Goal: Information Seeking & Learning: Understand process/instructions

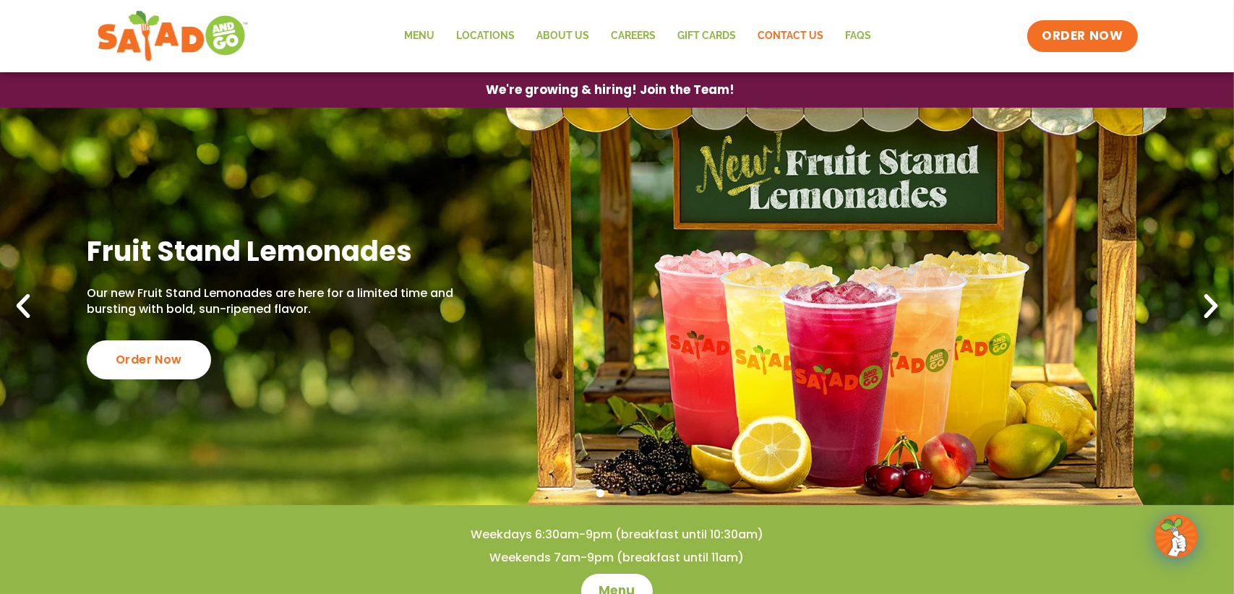
click at [781, 37] on link "Contact Us" at bounding box center [790, 36] width 87 height 33
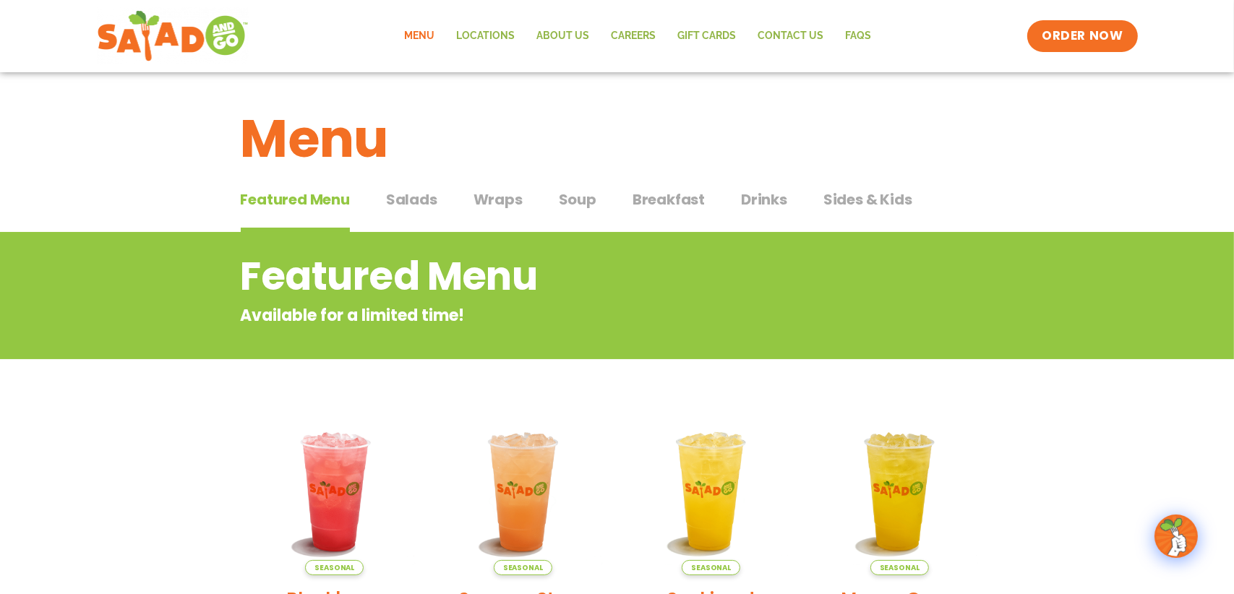
click at [398, 200] on span "Salads" at bounding box center [411, 200] width 51 height 22
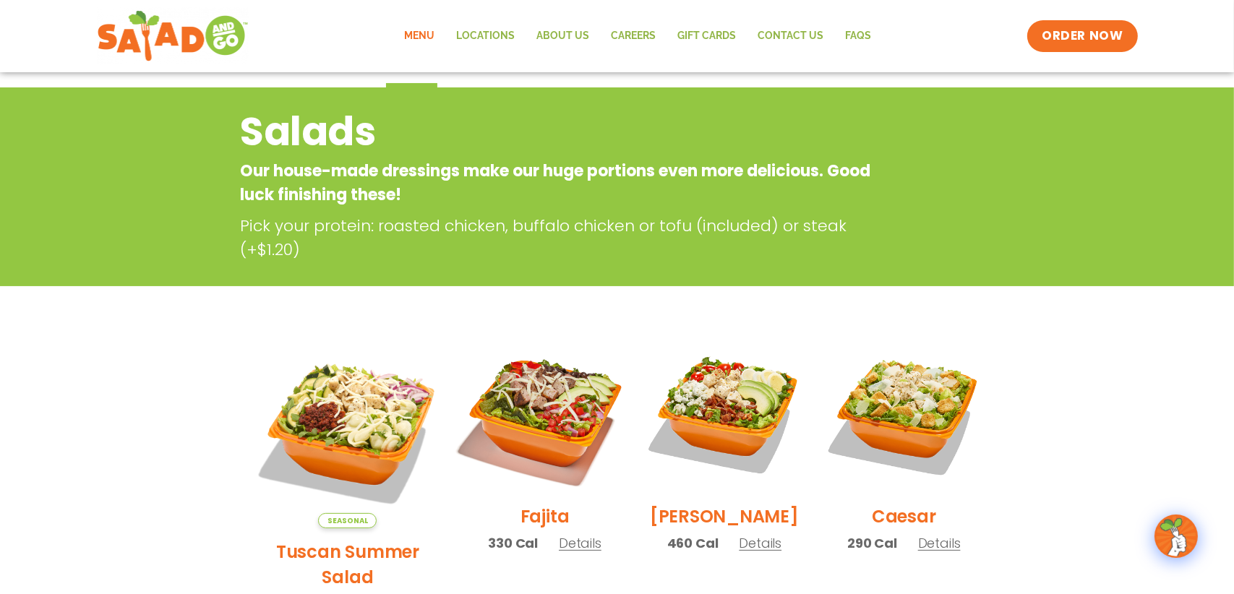
scroll to position [289, 0]
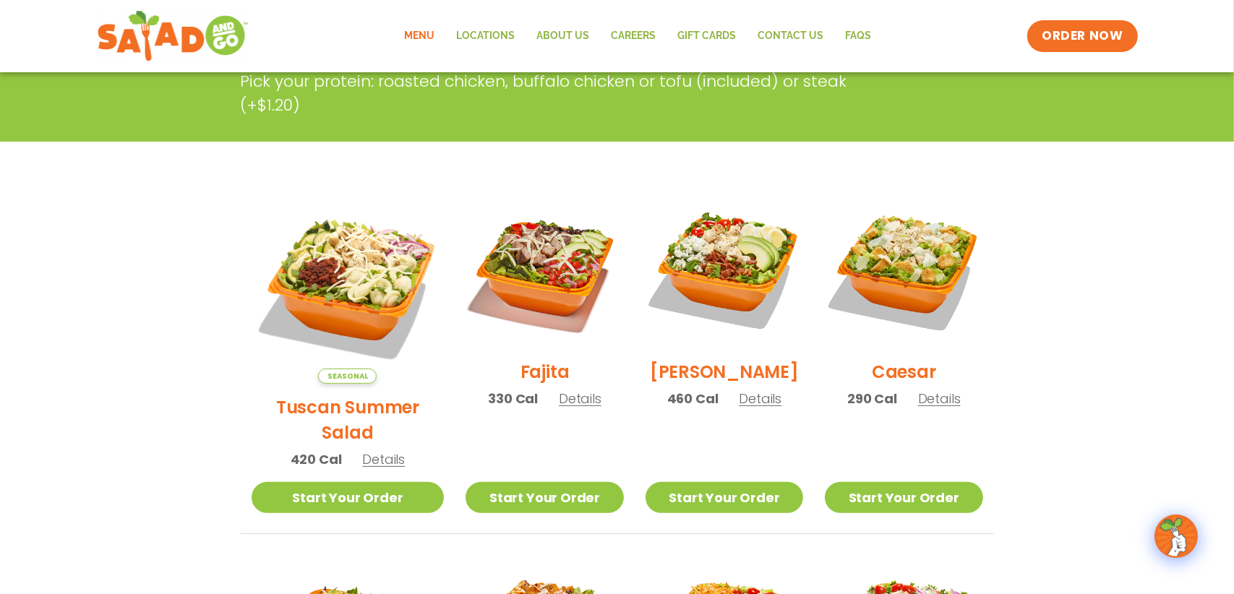
click at [749, 408] on span "Details" at bounding box center [760, 399] width 43 height 18
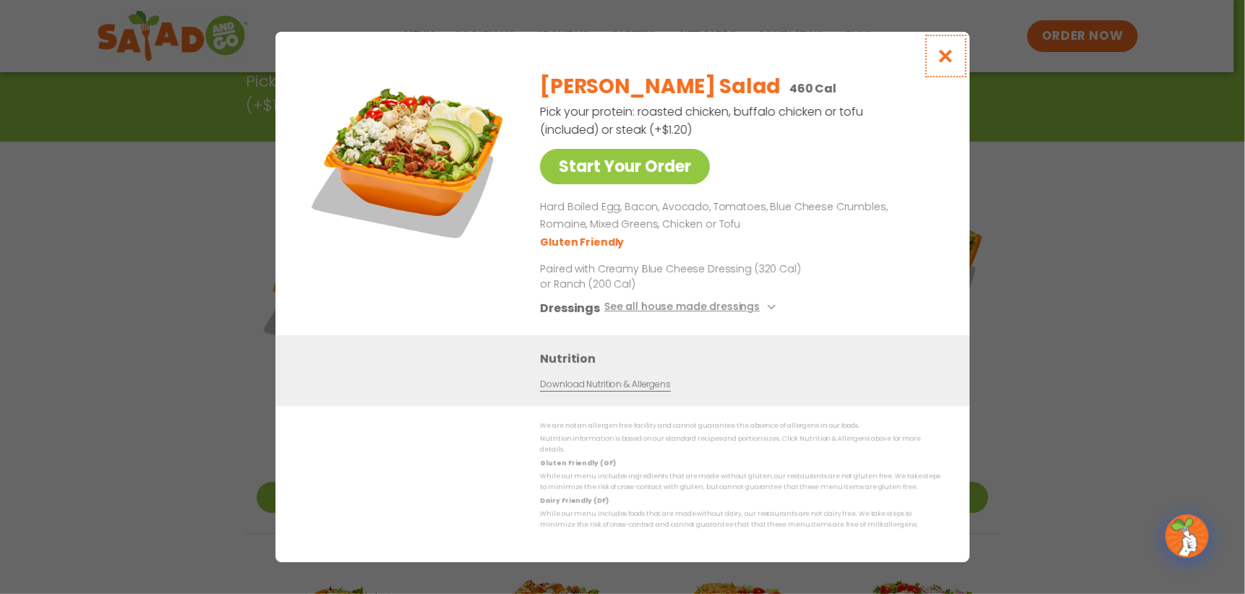
click at [944, 59] on icon "Close modal" at bounding box center [946, 55] width 18 height 15
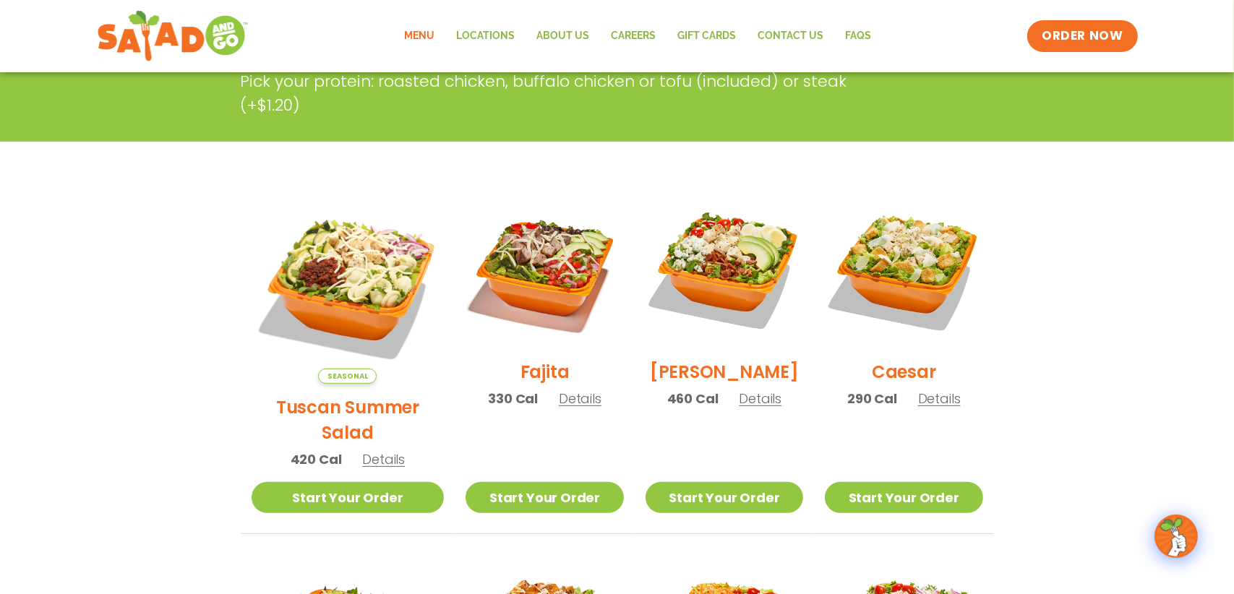
scroll to position [0, 0]
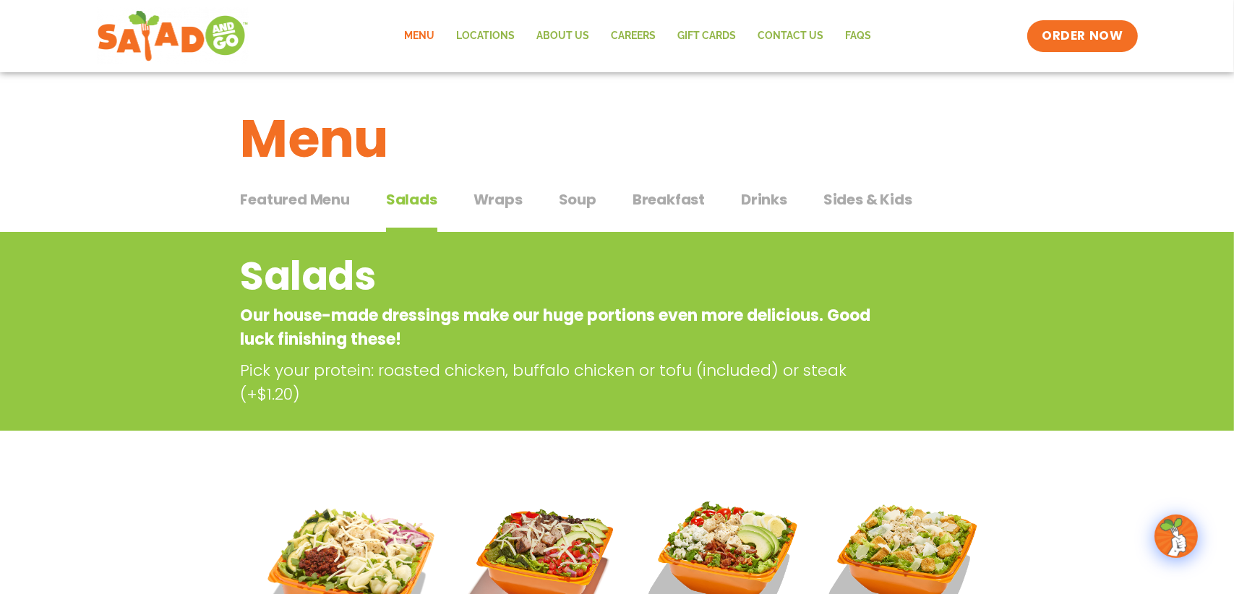
click at [273, 197] on span "Featured Menu" at bounding box center [295, 200] width 109 height 22
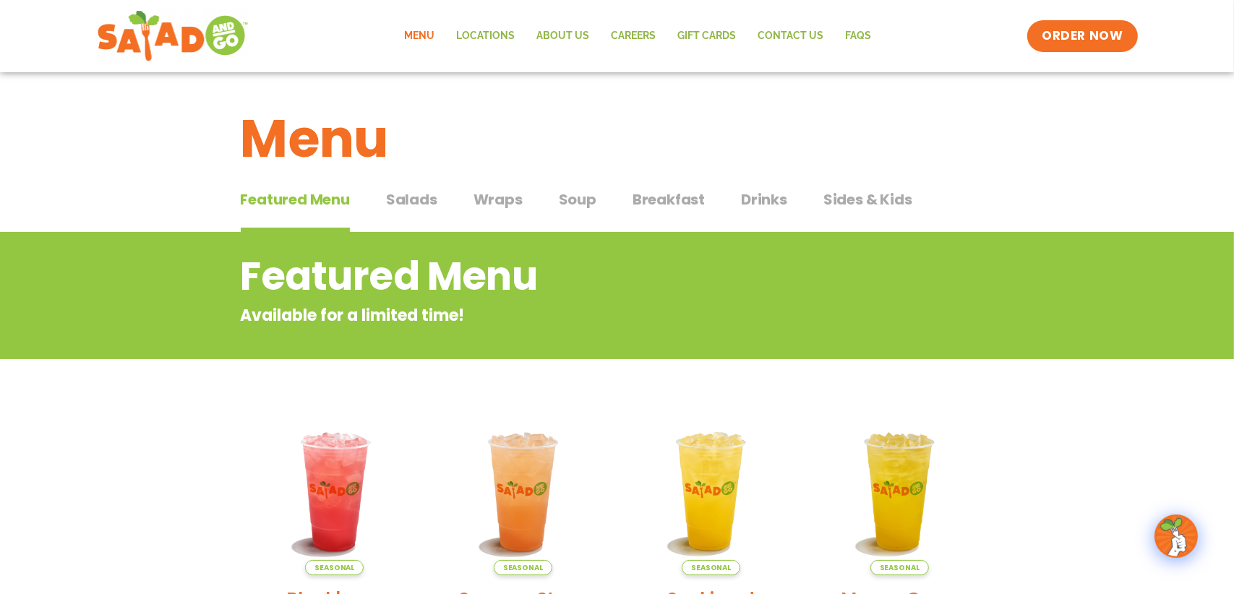
click at [305, 142] on h1 "Menu" at bounding box center [617, 139] width 753 height 78
click at [411, 199] on span "Salads" at bounding box center [411, 200] width 51 height 22
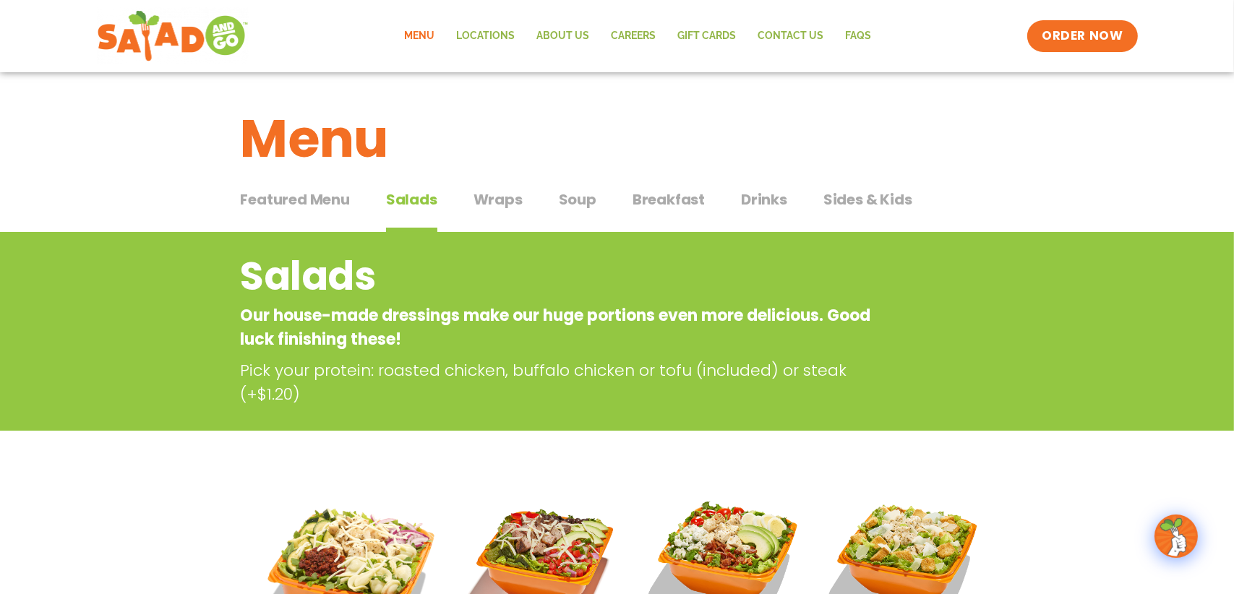
click at [859, 196] on span "Sides & Kids" at bounding box center [867, 200] width 89 height 22
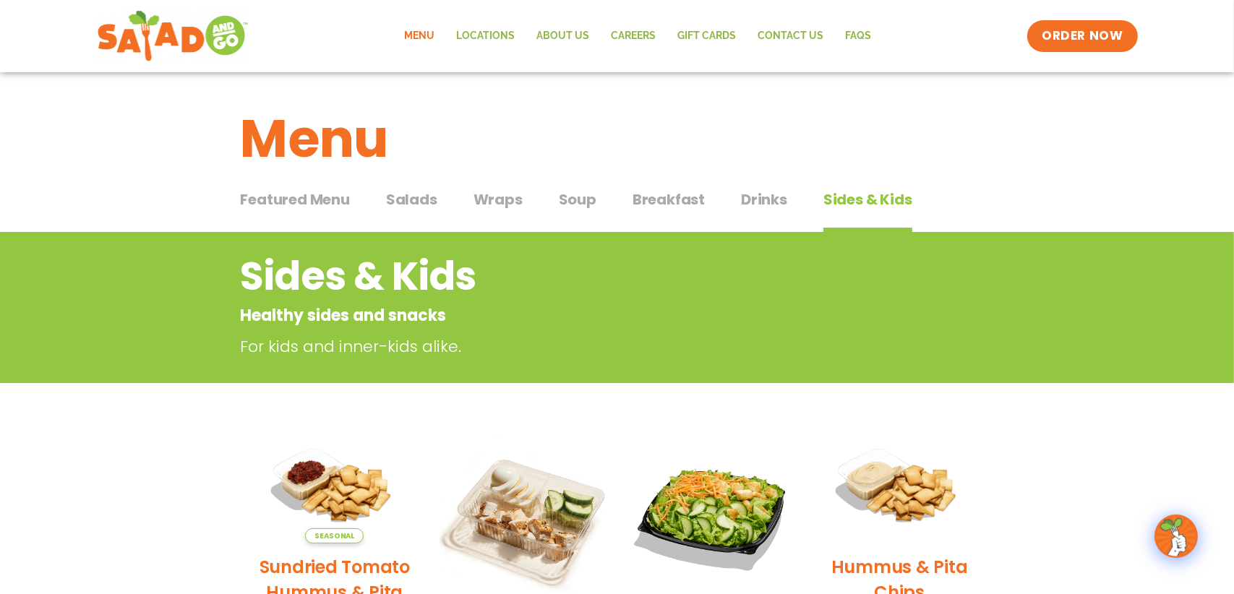
click at [421, 197] on span "Salads" at bounding box center [411, 200] width 51 height 22
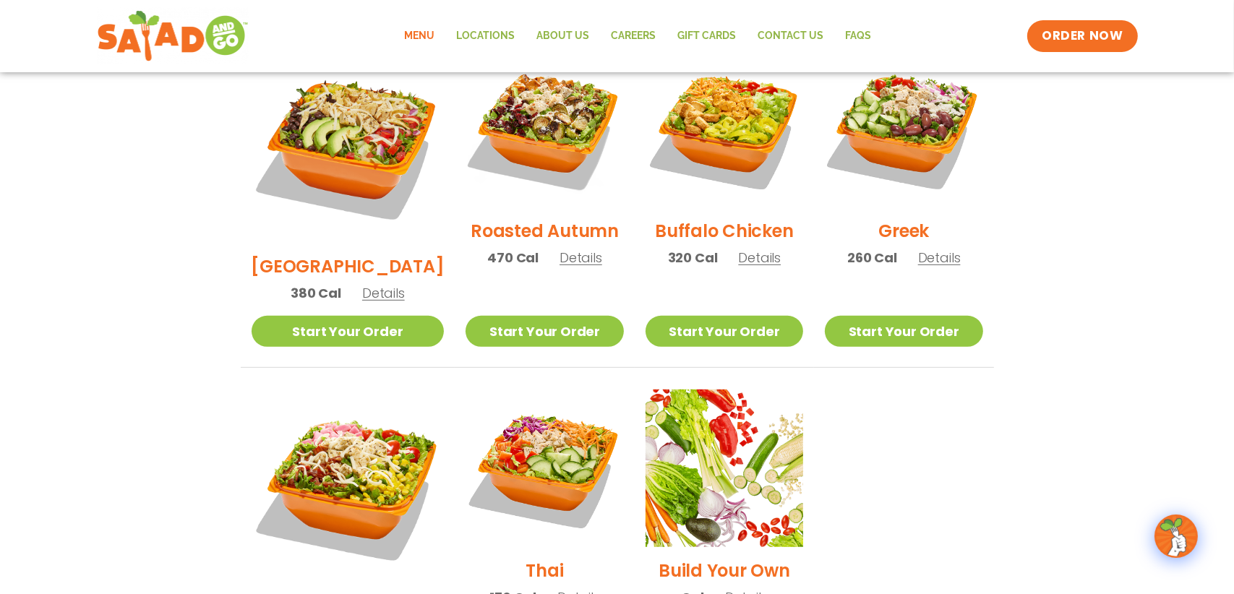
scroll to position [1146, 0]
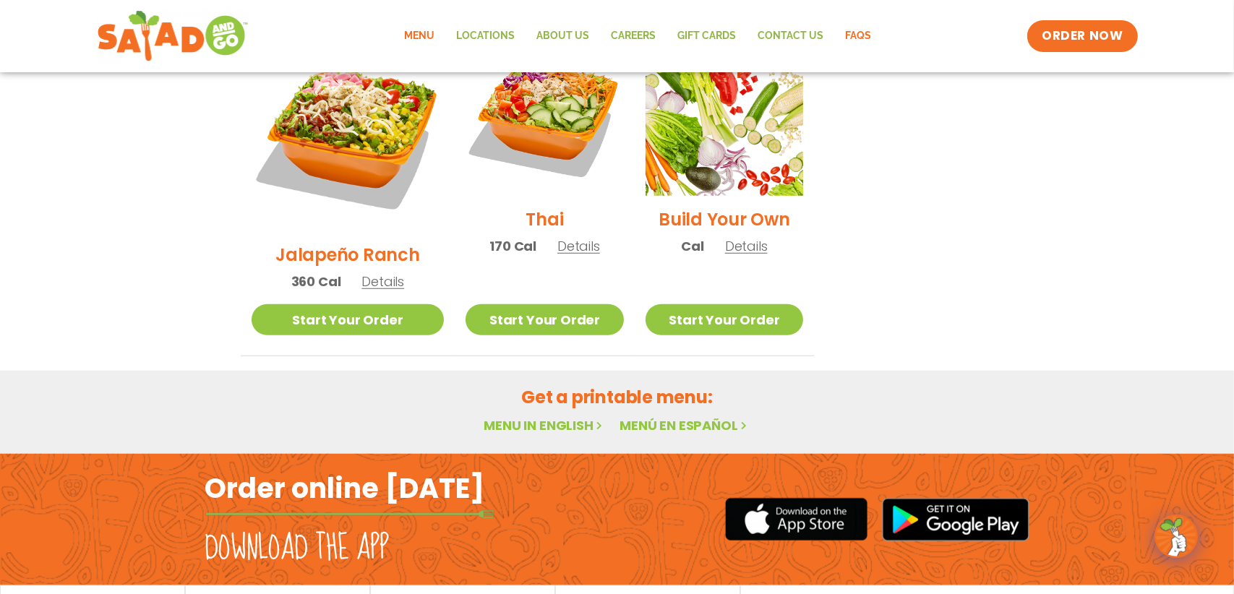
click at [854, 35] on link "FAQs" at bounding box center [859, 36] width 48 height 33
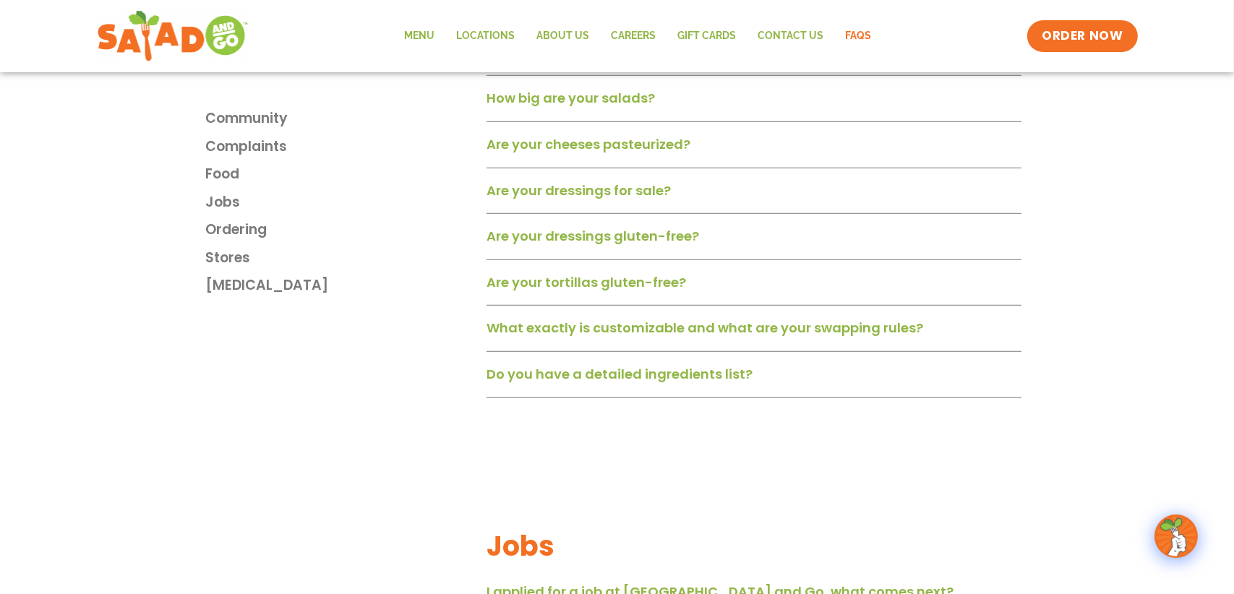
scroll to position [1518, 0]
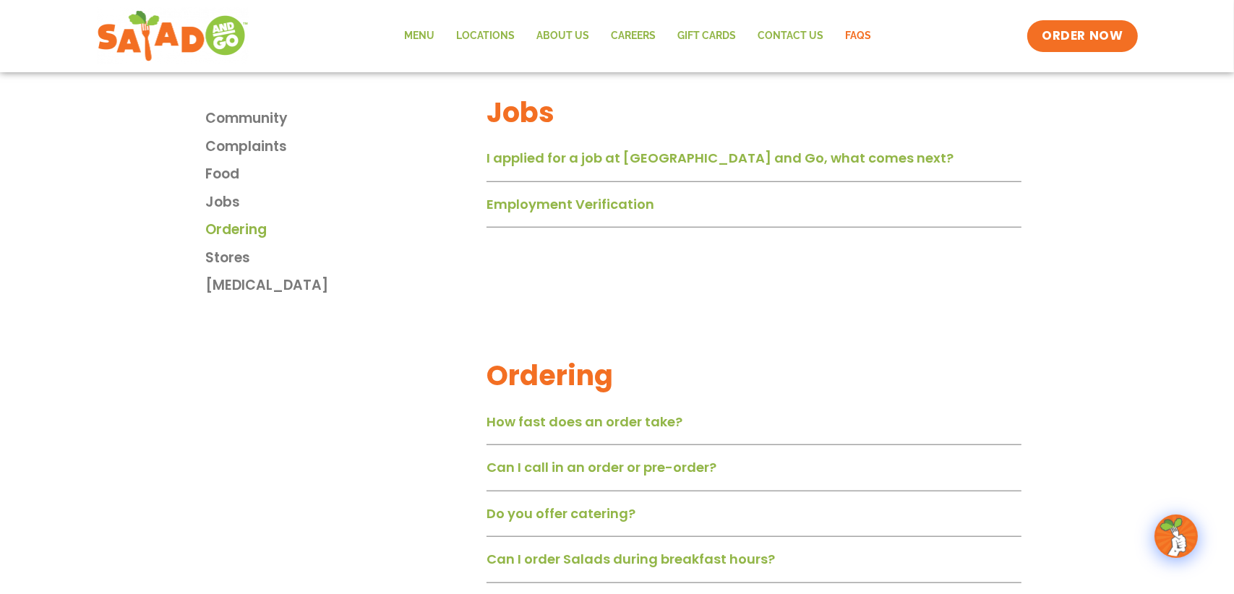
click at [226, 229] on span "Ordering" at bounding box center [235, 230] width 61 height 21
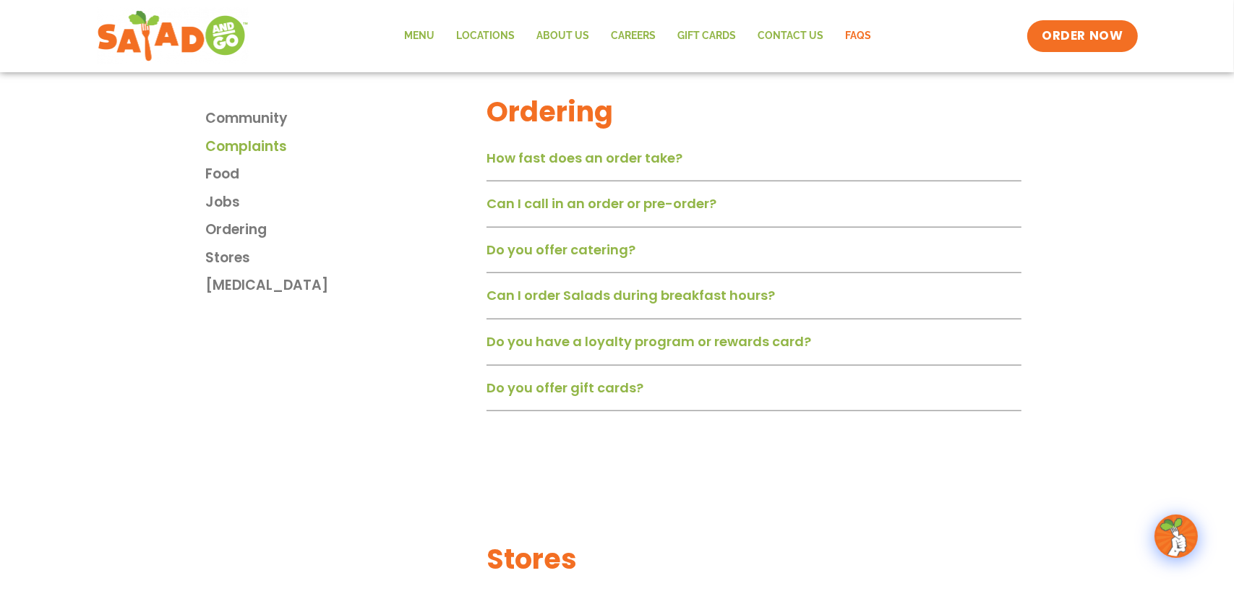
click at [238, 147] on span "Complaints" at bounding box center [246, 147] width 82 height 21
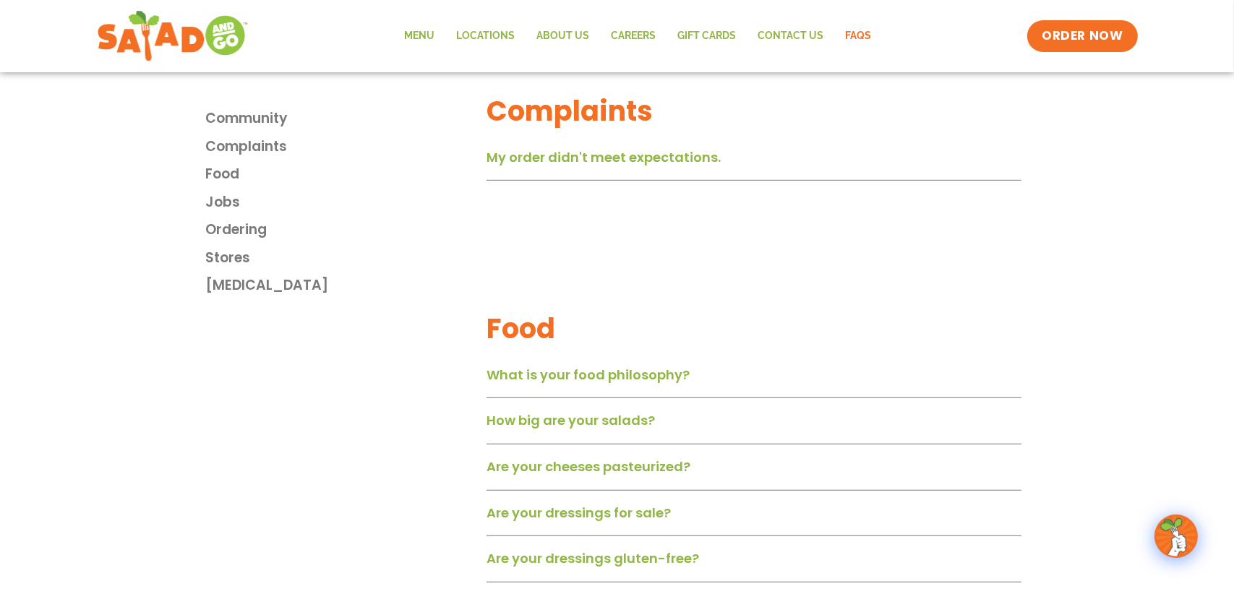
click at [636, 160] on link "My order didn't meet expectations." at bounding box center [603, 157] width 234 height 18
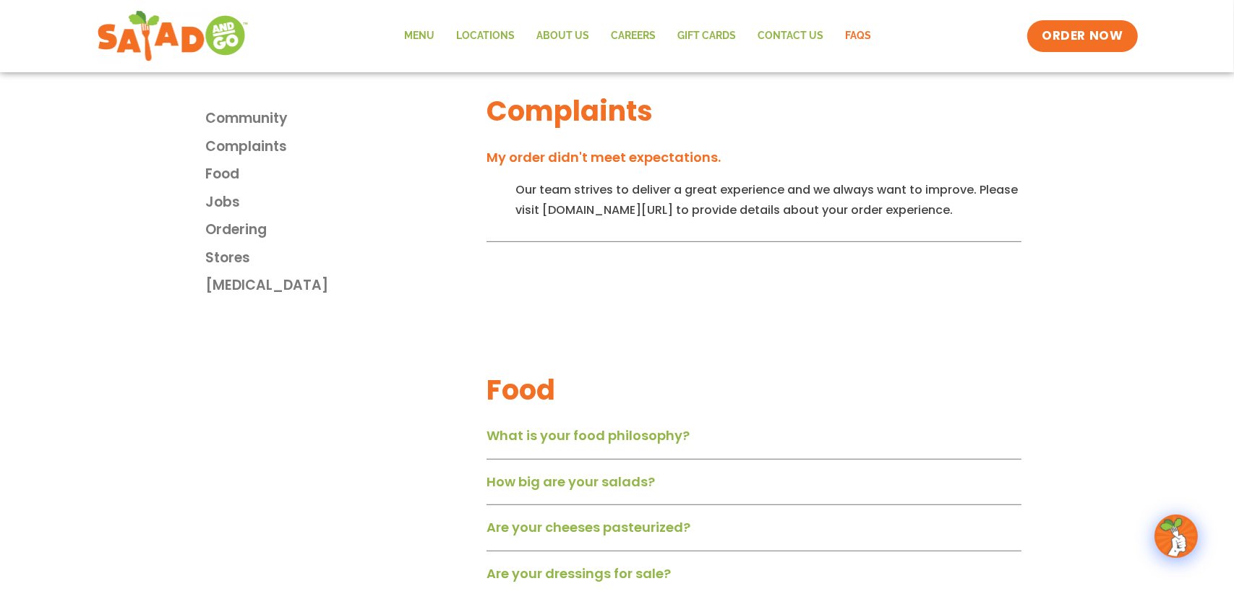
click at [639, 161] on link "My order didn't meet expectations." at bounding box center [603, 157] width 234 height 18
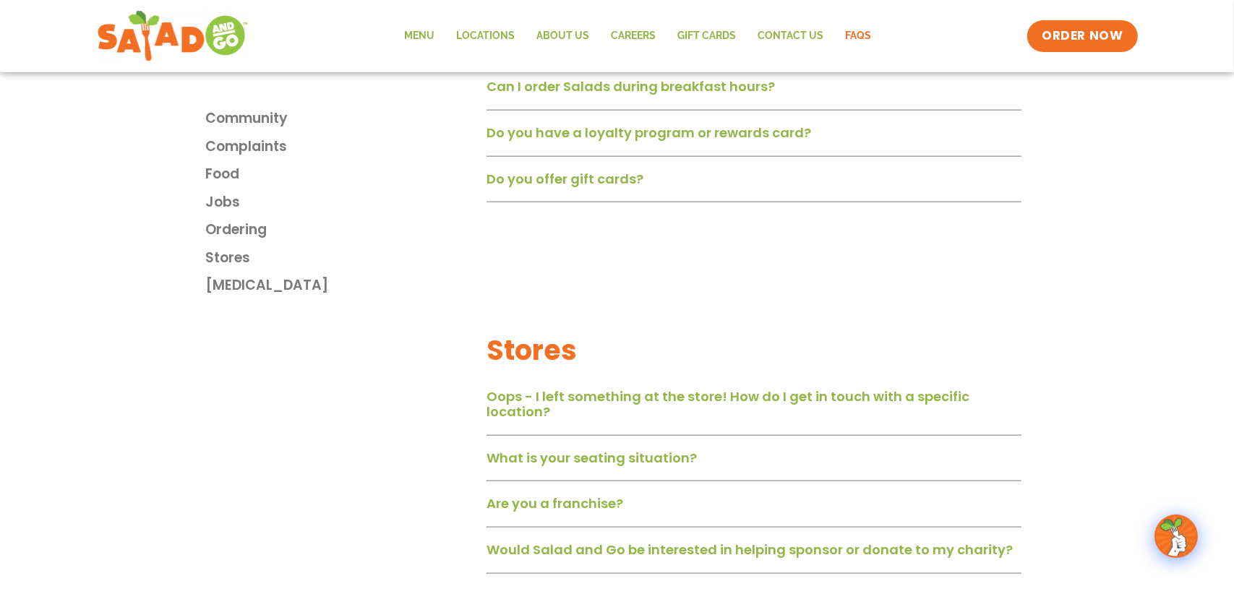
scroll to position [2352, 0]
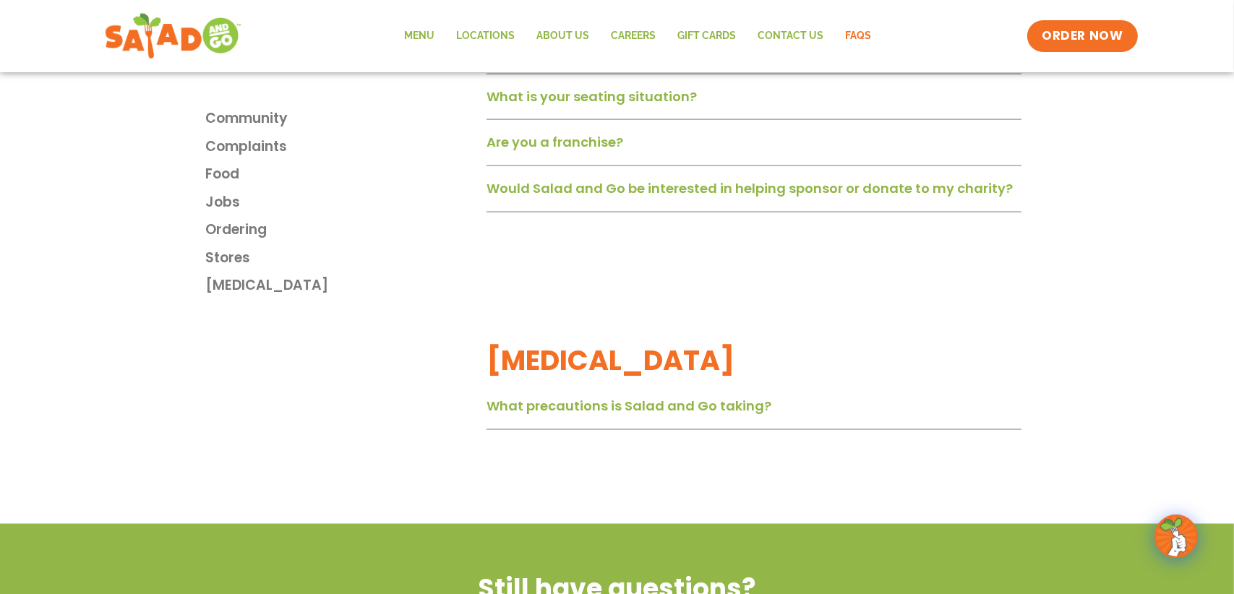
click at [174, 35] on img at bounding box center [172, 36] width 137 height 52
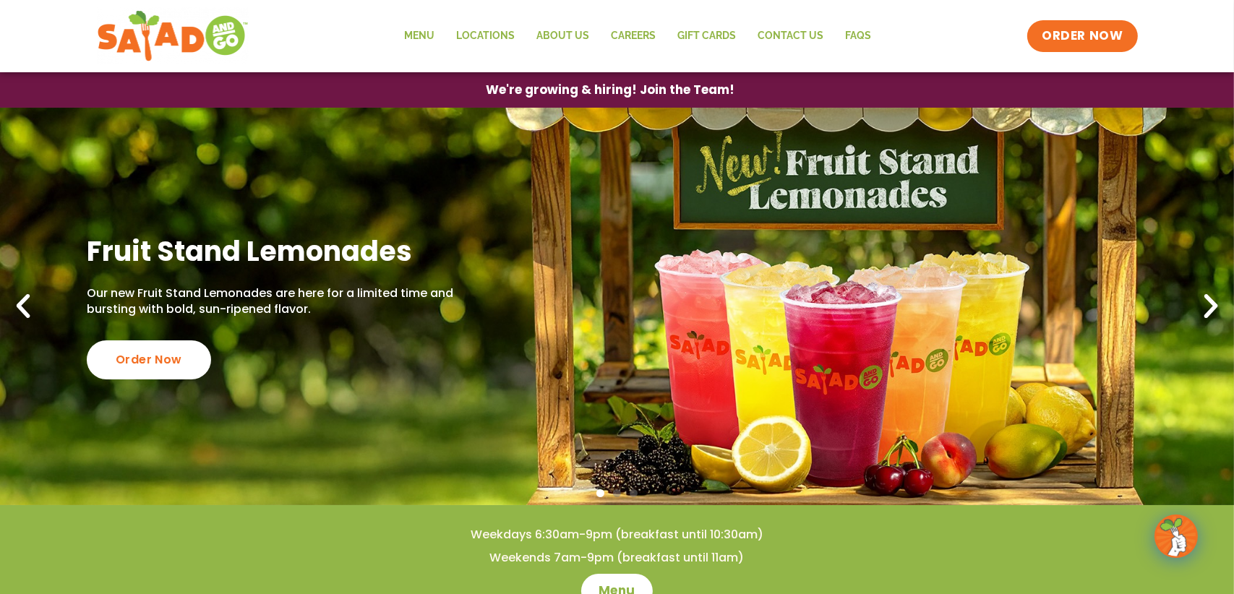
click at [1211, 300] on icon "Next slide" at bounding box center [1211, 307] width 32 height 32
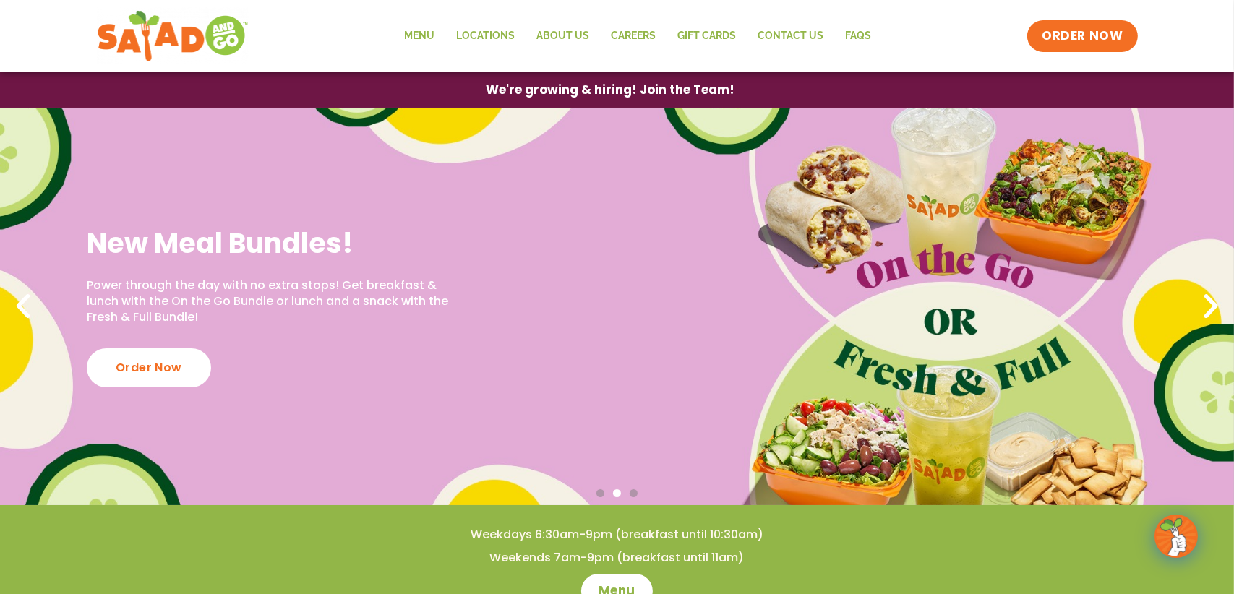
click at [1212, 301] on icon "Next slide" at bounding box center [1211, 307] width 32 height 32
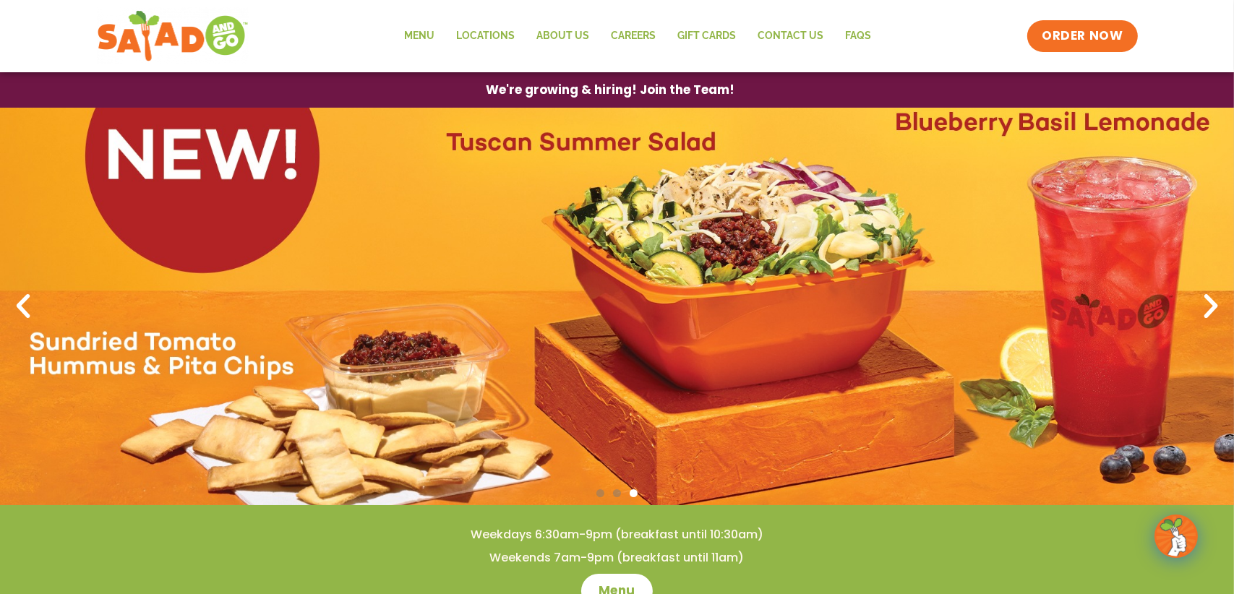
click at [1212, 301] on icon "Next slide" at bounding box center [1211, 307] width 32 height 32
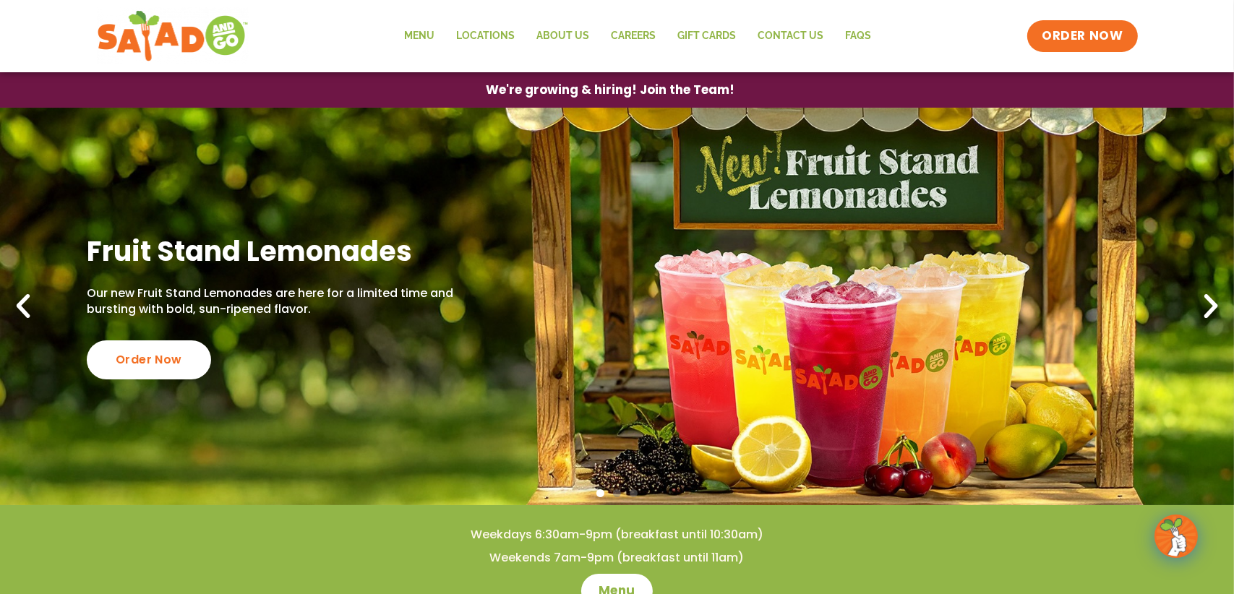
click at [1212, 301] on icon "Next slide" at bounding box center [1211, 307] width 32 height 32
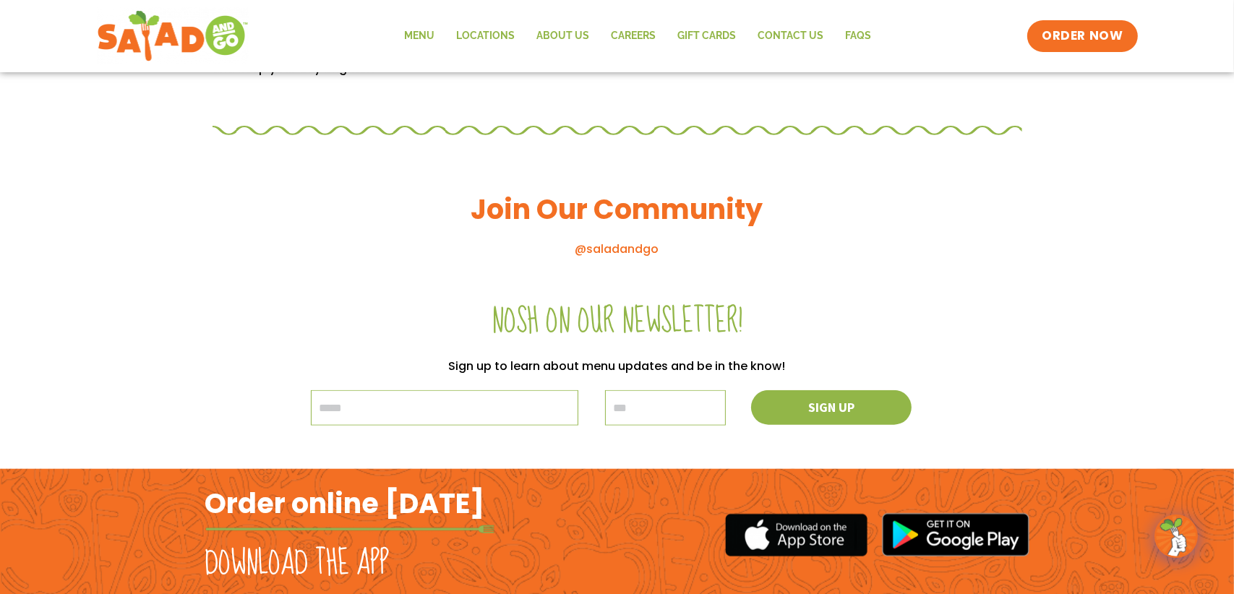
scroll to position [1613, 0]
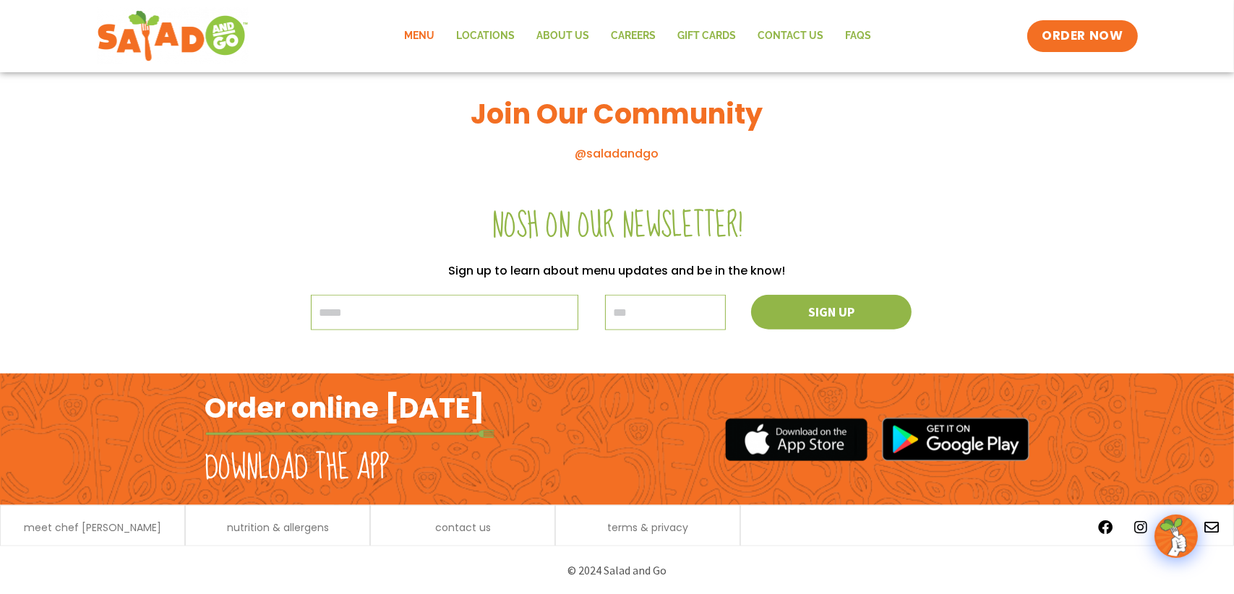
click at [421, 36] on link "Menu" at bounding box center [420, 36] width 52 height 33
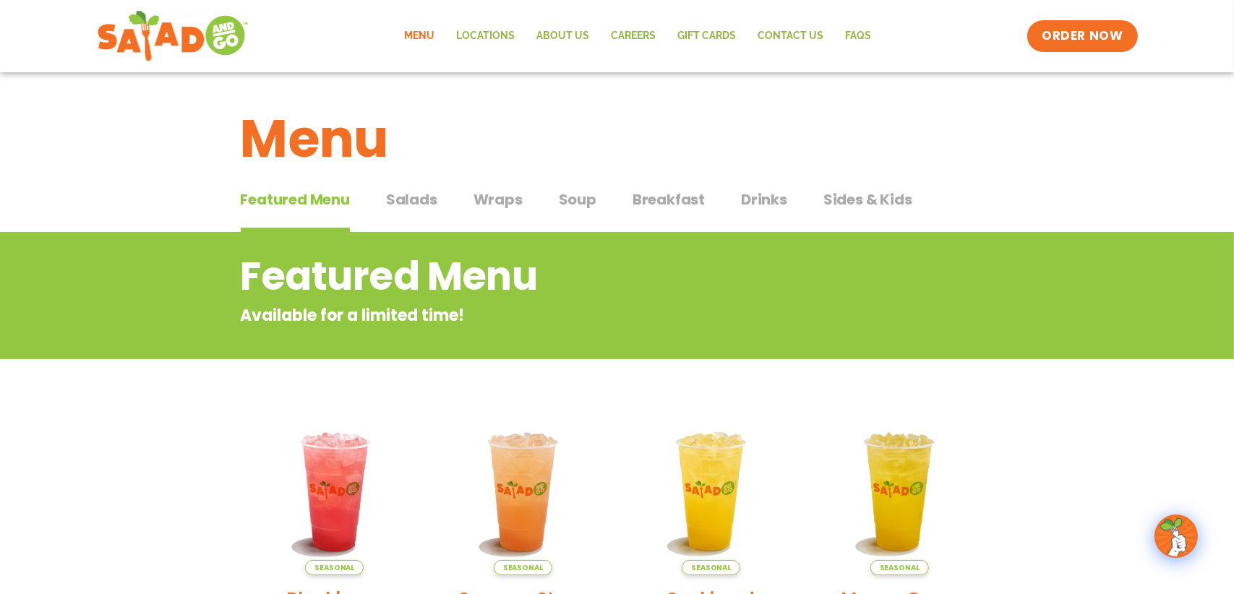
click at [385, 279] on h2 "Featured Menu" at bounding box center [559, 276] width 637 height 59
click at [800, 33] on link "Contact Us" at bounding box center [790, 36] width 87 height 33
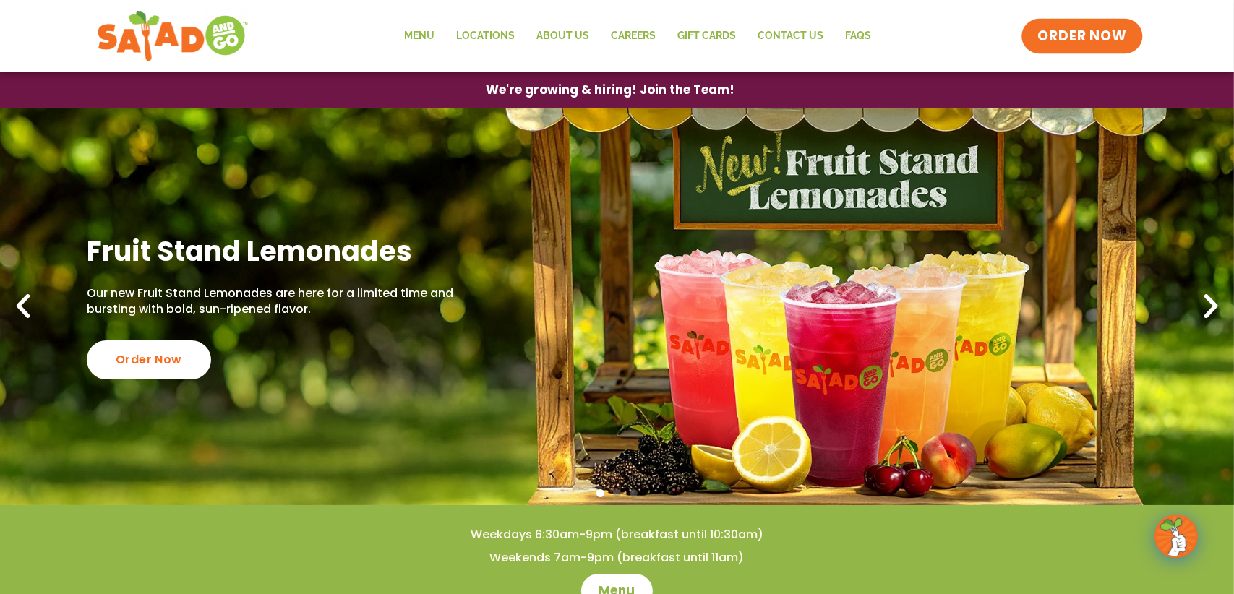
drag, startPoint x: 1075, startPoint y: 35, endPoint x: 1063, endPoint y: 48, distance: 17.4
click at [1075, 35] on span "ORDER NOW" at bounding box center [1082, 36] width 90 height 19
